Goal: Task Accomplishment & Management: Manage account settings

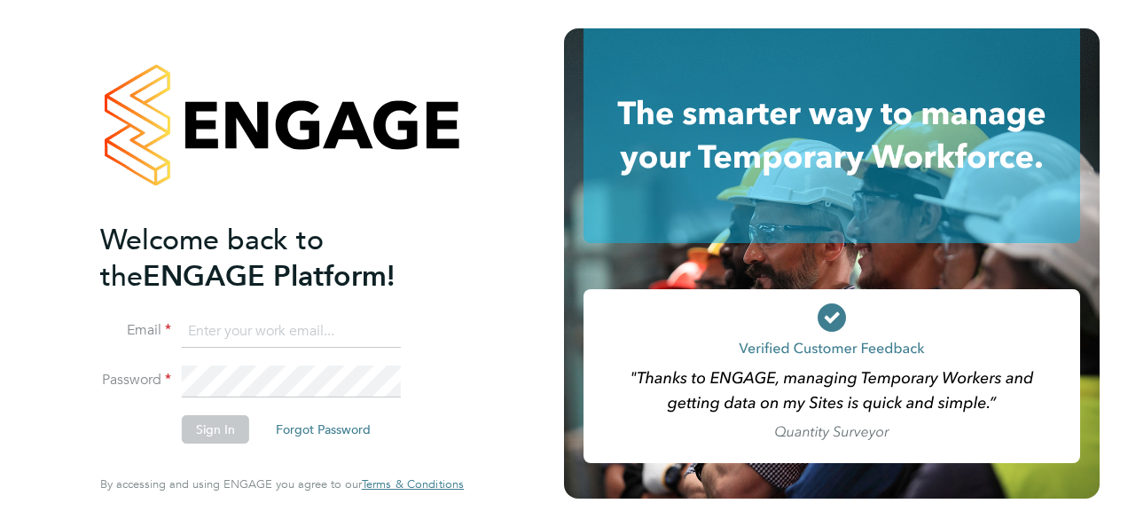
type input "[EMAIL_ADDRESS][DOMAIN_NAME]"
click at [834, 317] on icon at bounding box center [832, 318] width 15 height 12
click at [216, 433] on button "Sign In" at bounding box center [215, 429] width 67 height 28
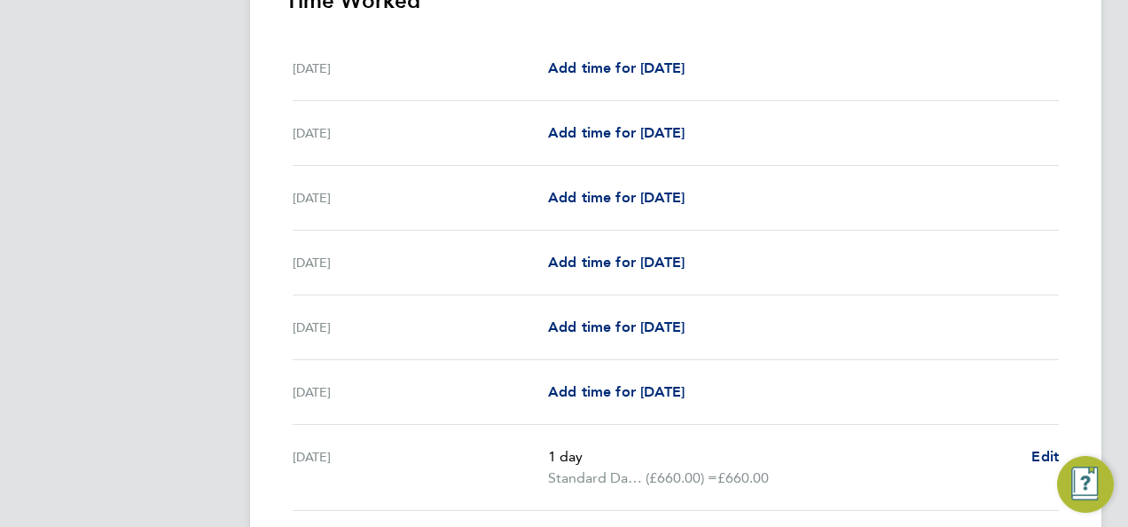
scroll to position [680, 0]
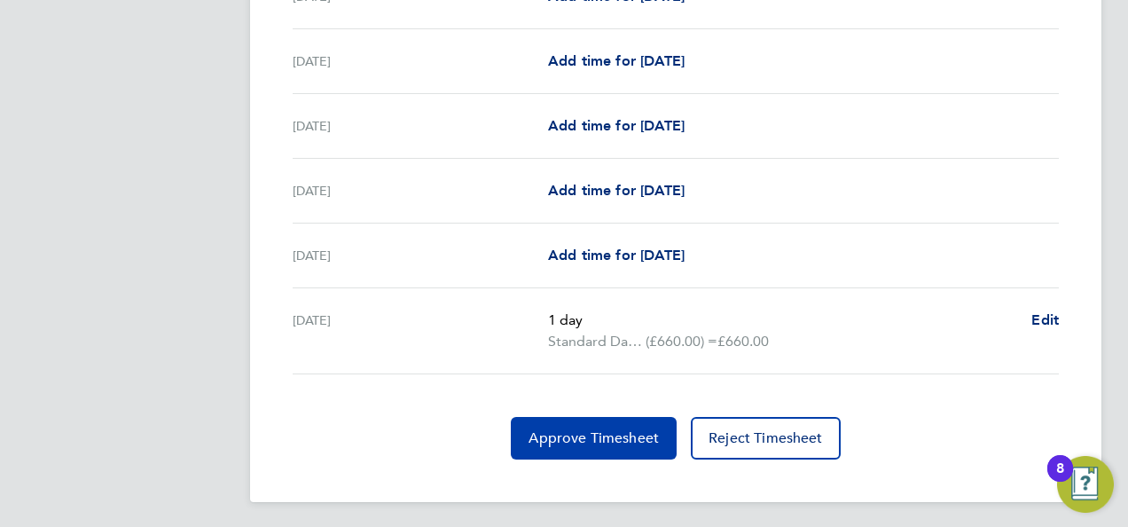
click at [552, 444] on button "Approve Timesheet" at bounding box center [594, 438] width 166 height 43
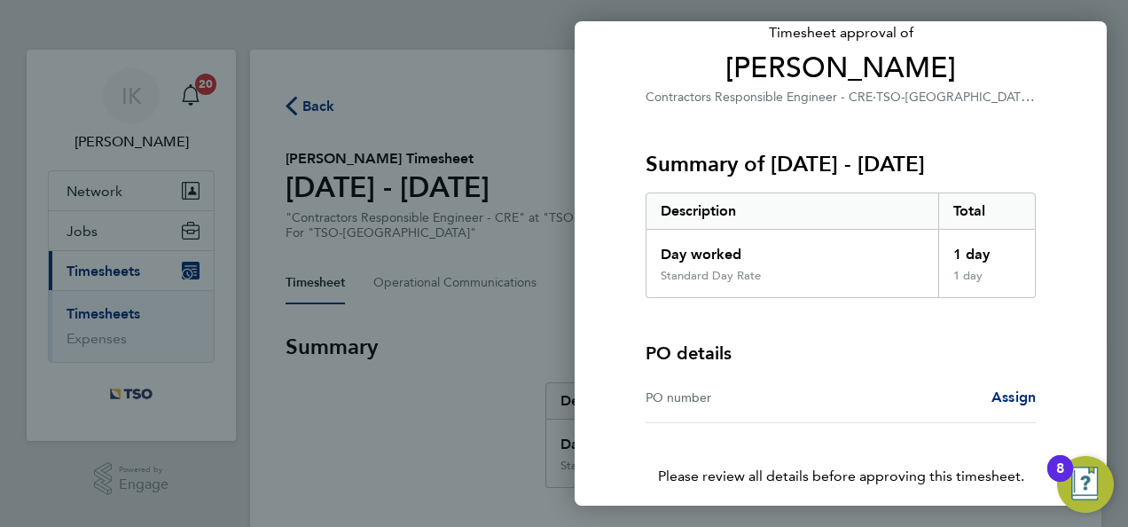
scroll to position [199, 0]
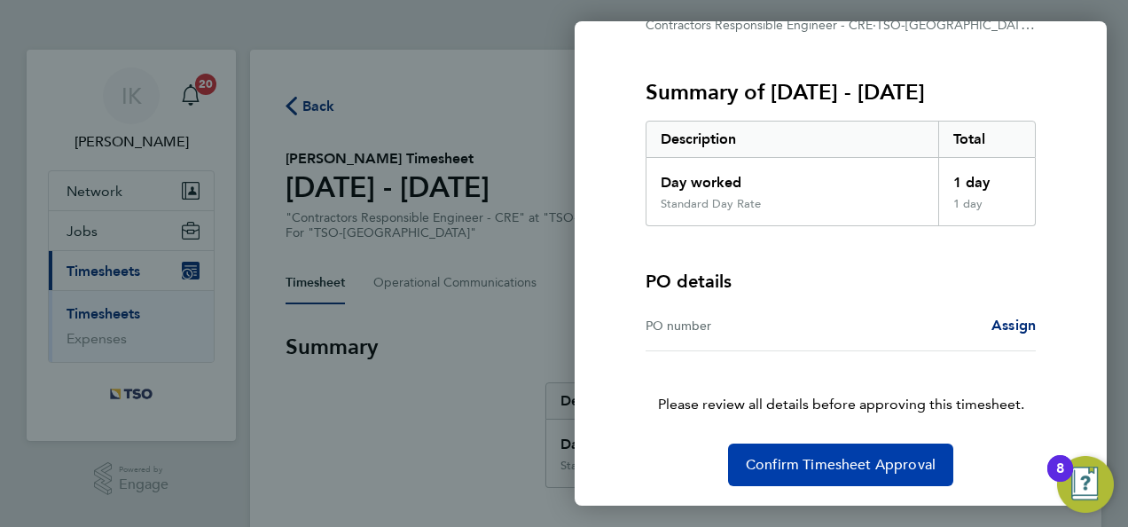
click at [841, 461] on span "Confirm Timesheet Approval" at bounding box center [841, 465] width 190 height 18
